Goal: Information Seeking & Learning: Learn about a topic

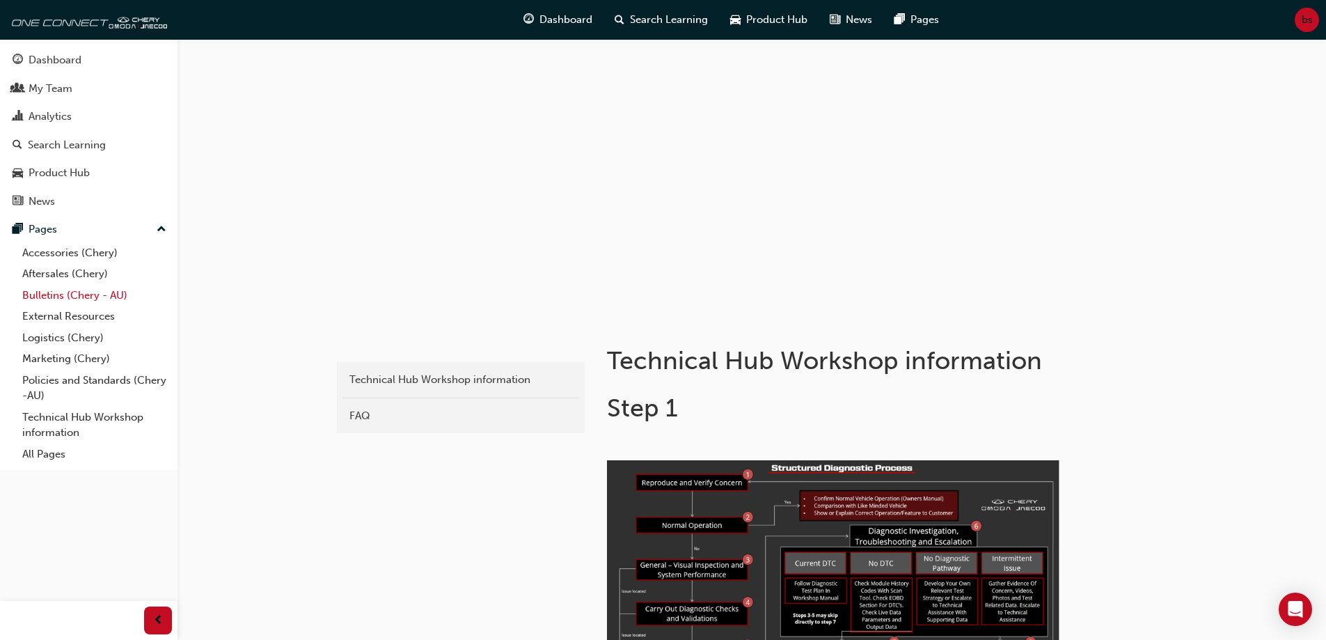
click at [98, 292] on link "Bulletins (Chery - AU)" at bounding box center [94, 296] width 155 height 22
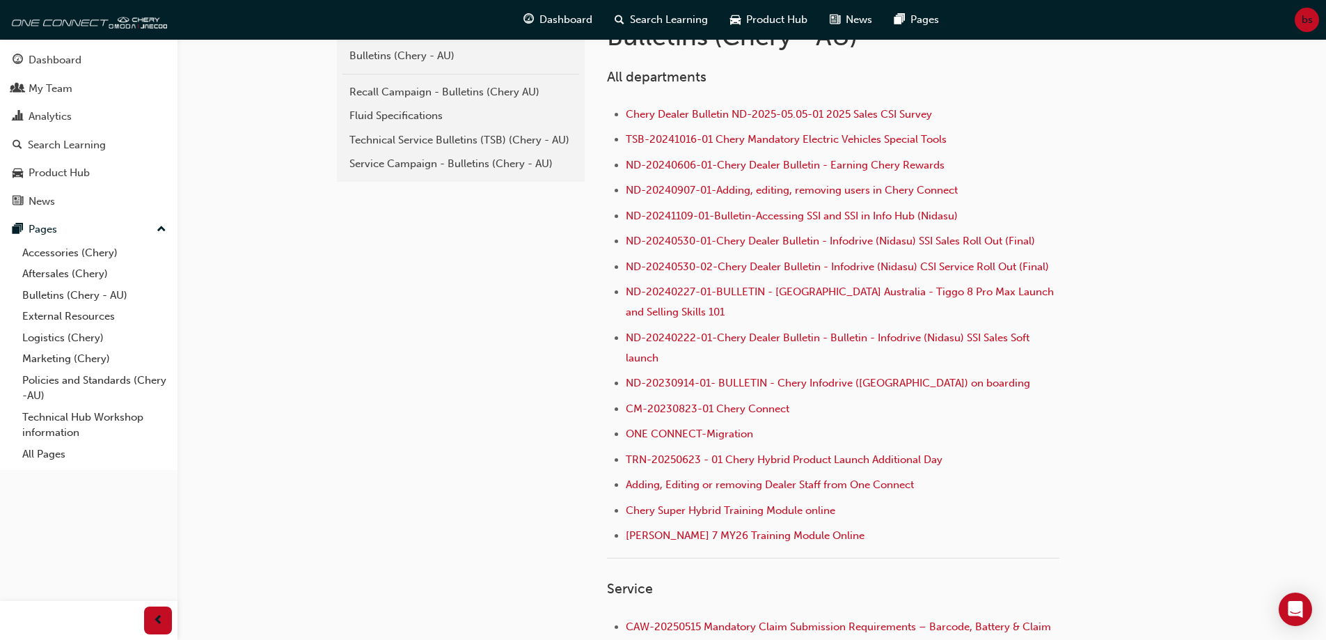
scroll to position [348, 0]
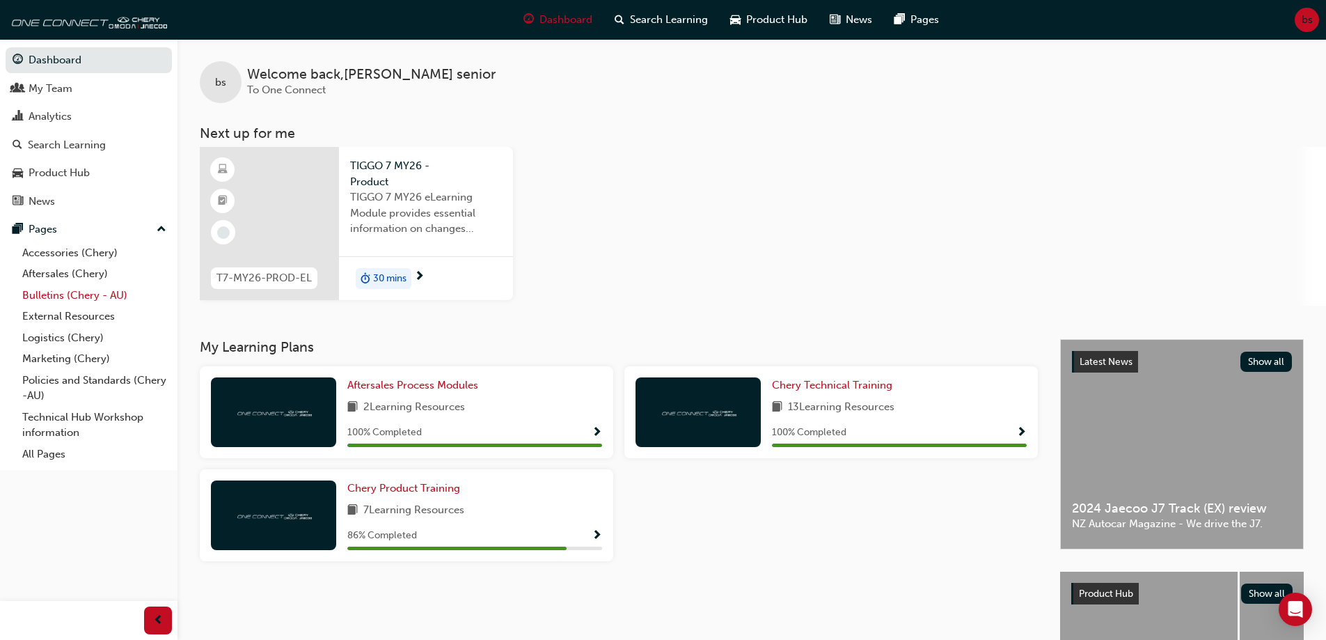
click at [81, 294] on link "Bulletins (Chery - AU)" at bounding box center [94, 296] width 155 height 22
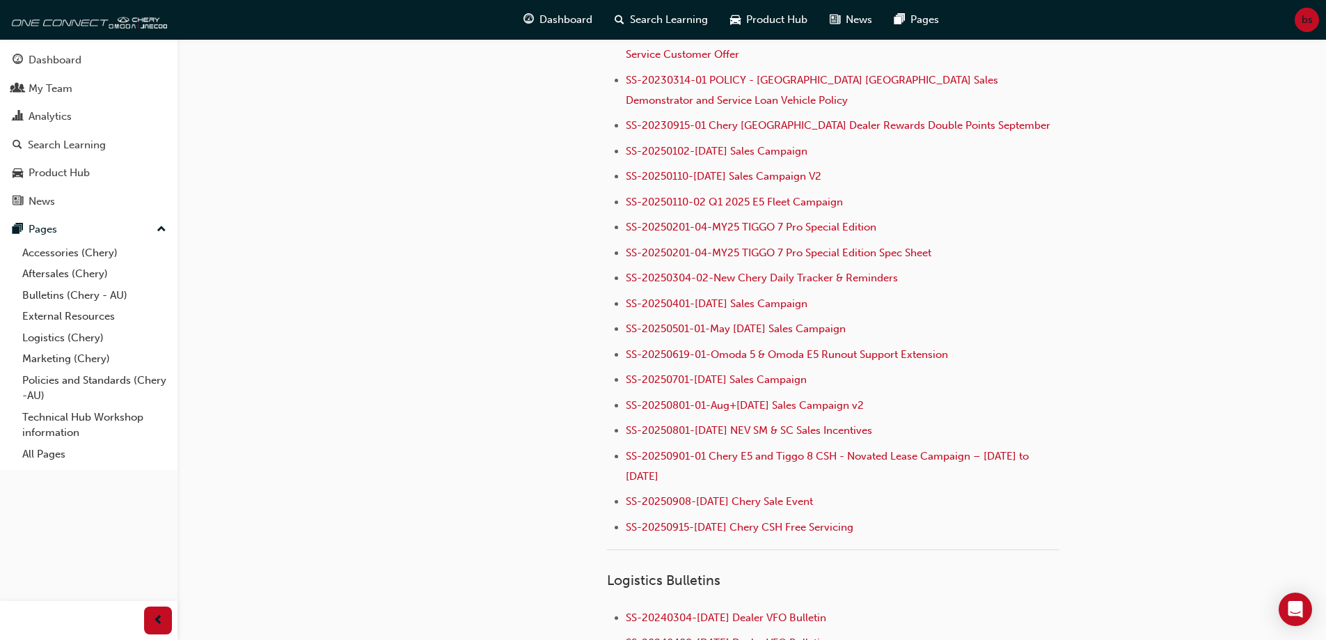
scroll to position [1601, 0]
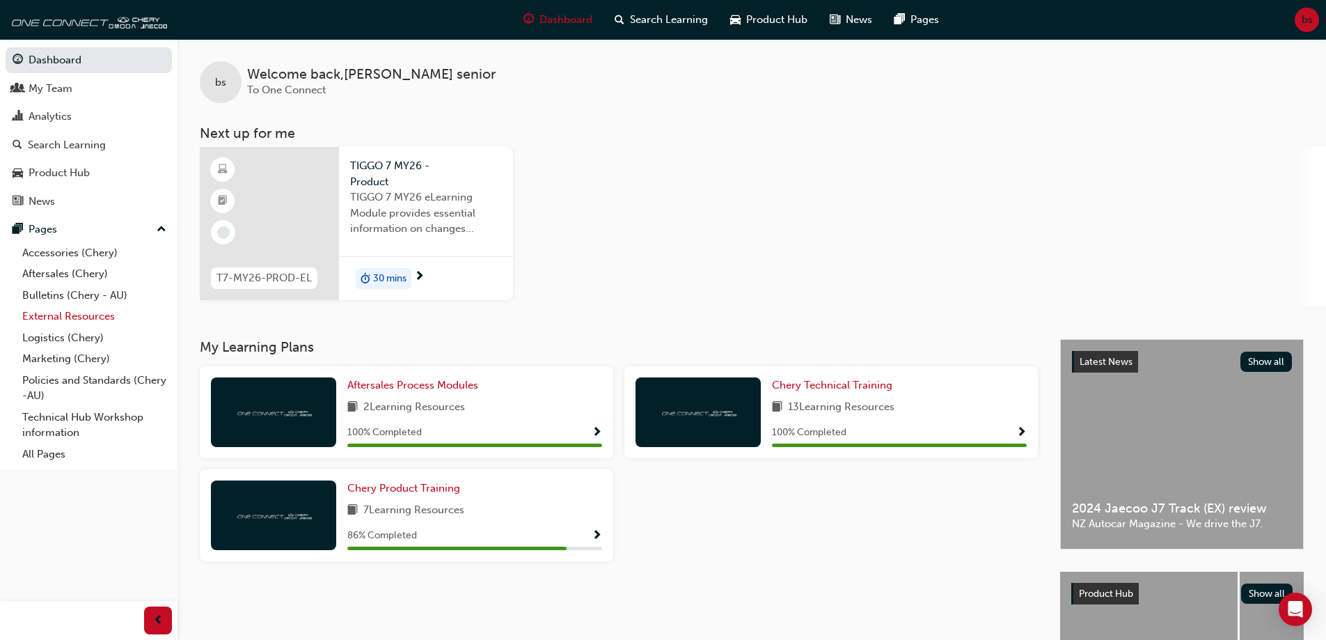
click at [84, 315] on link "External Resources" at bounding box center [94, 317] width 155 height 22
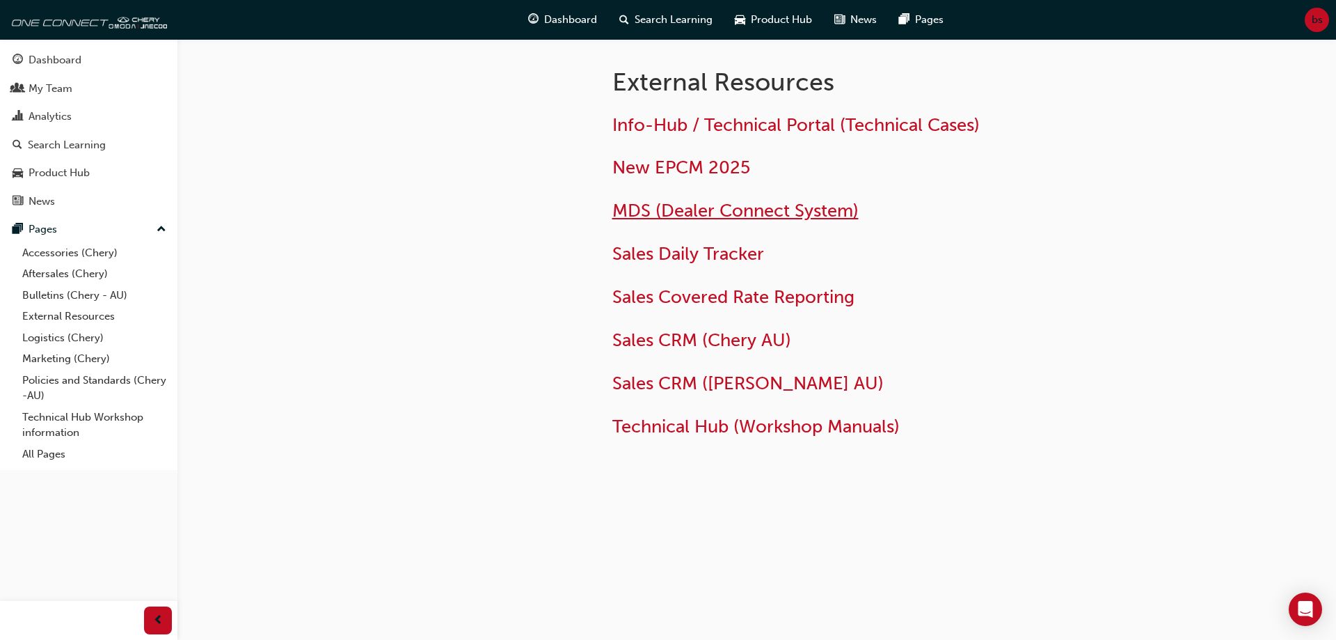
click at [690, 206] on span "MDS (Dealer Connect System)" at bounding box center [735, 211] width 246 height 22
